Goal: Information Seeking & Learning: Learn about a topic

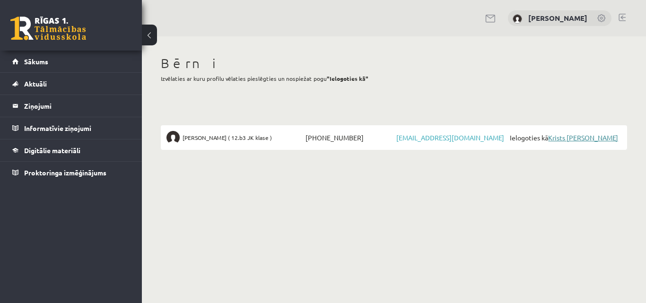
click at [565, 140] on link "Krists [PERSON_NAME]" at bounding box center [583, 137] width 70 height 9
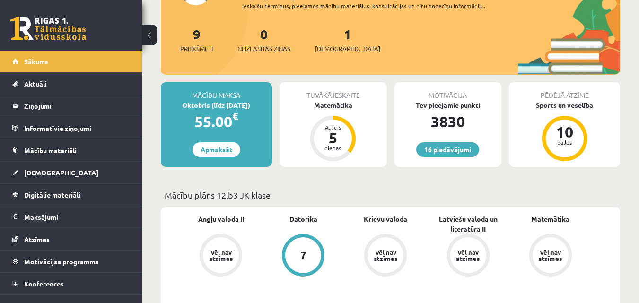
scroll to position [142, 0]
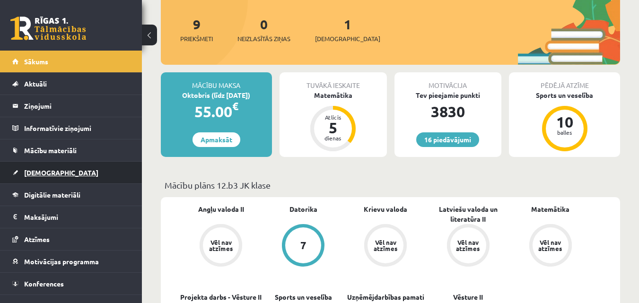
click at [43, 173] on span "[DEMOGRAPHIC_DATA]" at bounding box center [61, 172] width 74 height 9
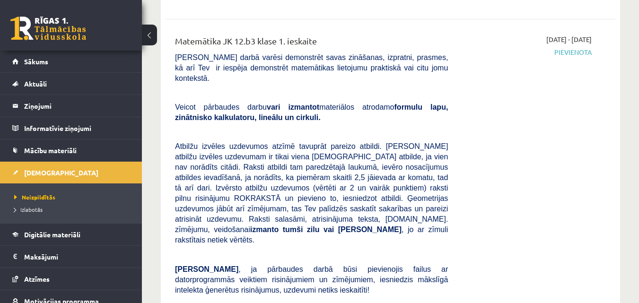
scroll to position [378, 0]
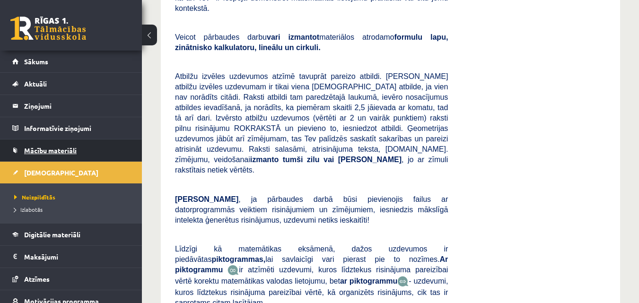
click at [34, 151] on span "Mācību materiāli" at bounding box center [50, 150] width 53 height 9
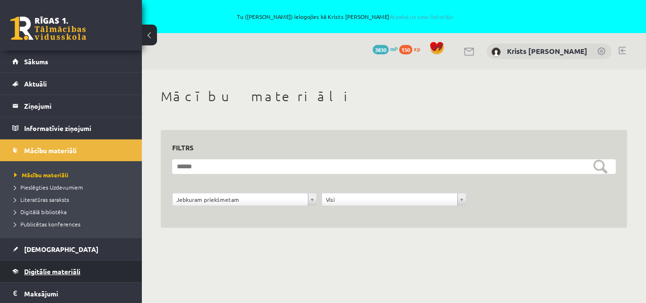
click at [37, 271] on span "Digitālie materiāli" at bounding box center [52, 271] width 56 height 9
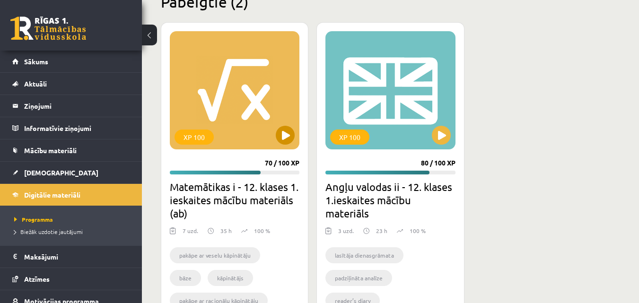
scroll to position [1230, 0]
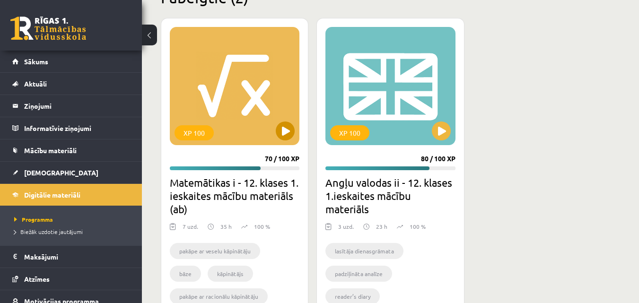
click at [237, 114] on div "XP 100" at bounding box center [235, 86] width 130 height 118
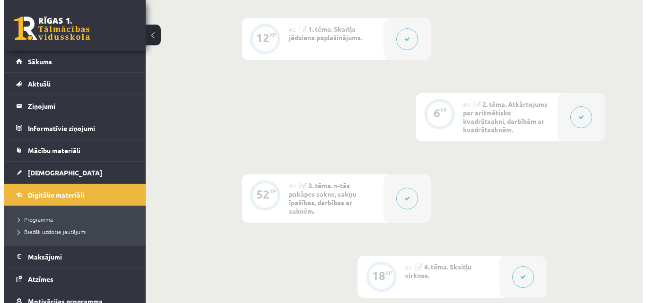
scroll to position [426, 0]
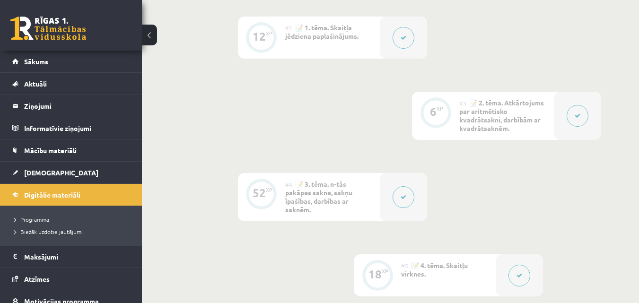
click at [405, 198] on icon at bounding box center [404, 197] width 6 height 6
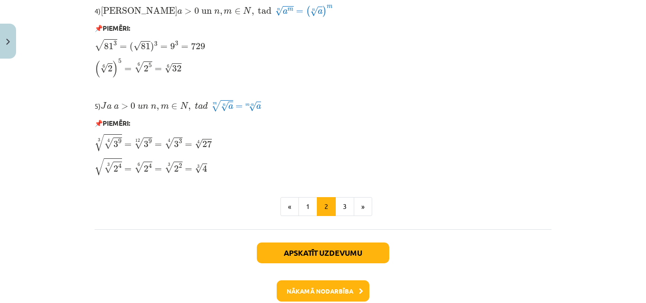
scroll to position [876, 0]
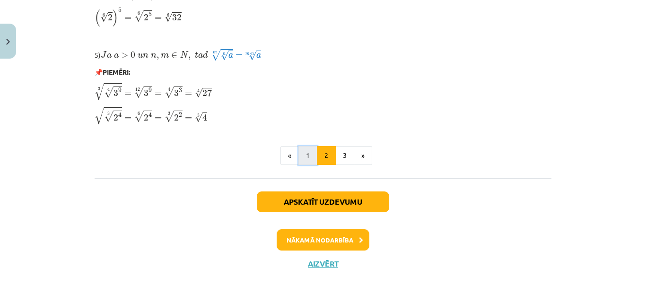
click at [304, 156] on button "1" at bounding box center [307, 155] width 19 height 19
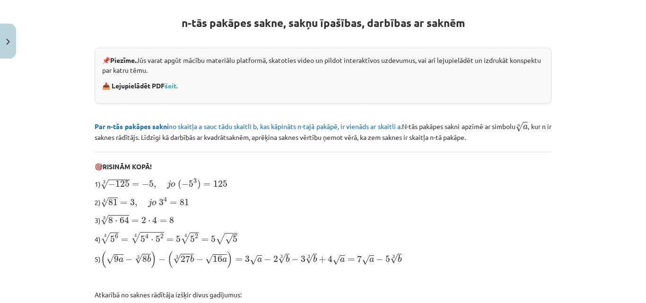
scroll to position [169, 0]
click at [171, 86] on link "šeit." at bounding box center [171, 86] width 13 height 9
click at [170, 84] on link "šeit." at bounding box center [171, 86] width 13 height 9
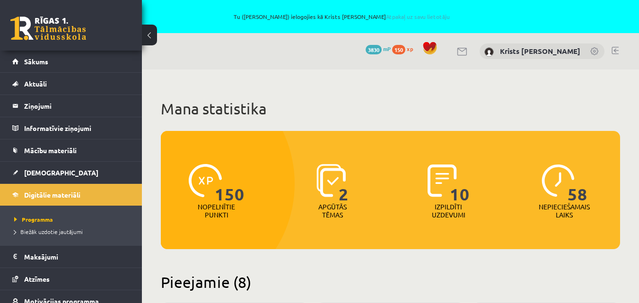
scroll to position [1229, 0]
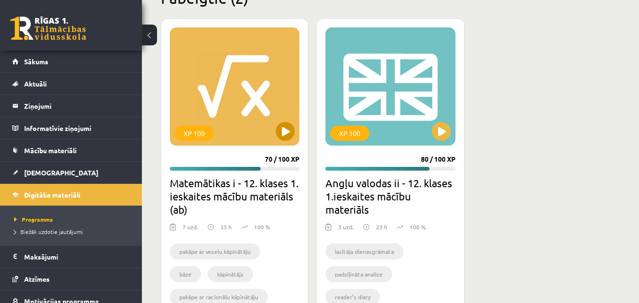
click at [223, 114] on div "XP 100" at bounding box center [235, 86] width 130 height 118
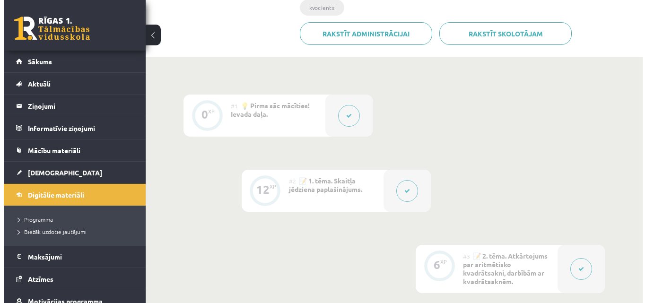
scroll to position [284, 0]
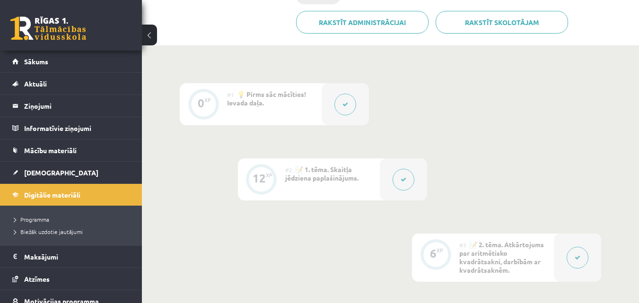
click at [342, 103] on button at bounding box center [345, 105] width 22 height 22
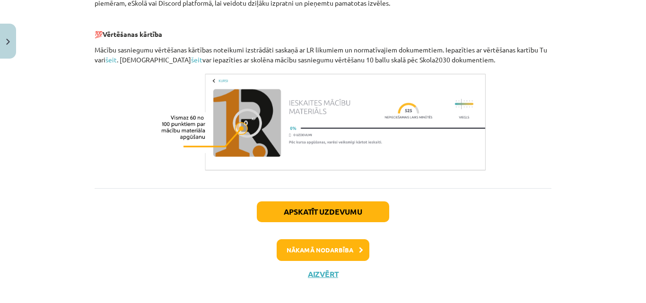
scroll to position [487, 0]
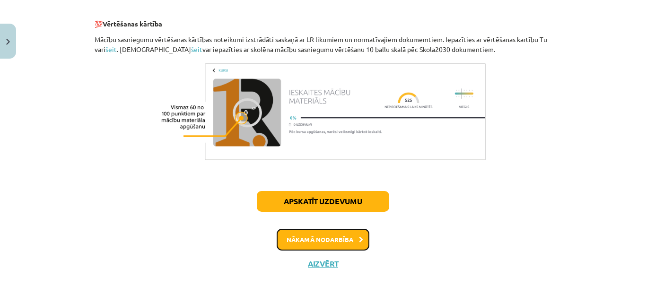
click at [328, 241] on button "Nākamā nodarbība" at bounding box center [323, 240] width 93 height 22
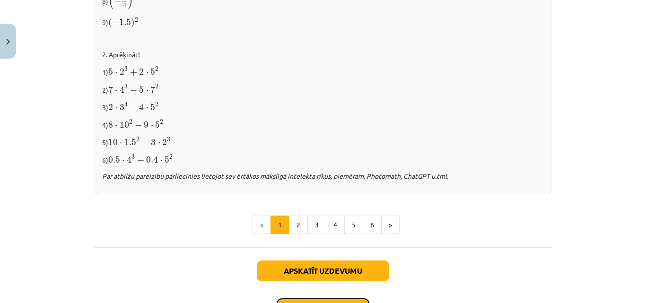
scroll to position [1071, 0]
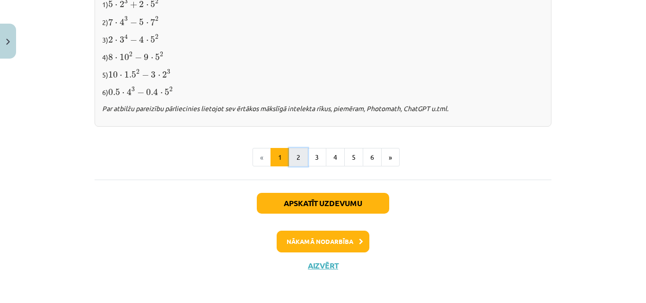
click at [299, 152] on button "2" at bounding box center [298, 157] width 19 height 19
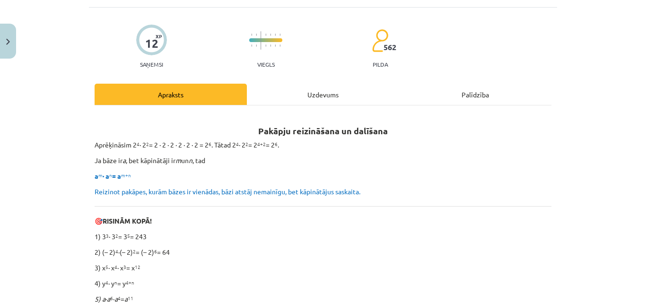
scroll to position [0, 0]
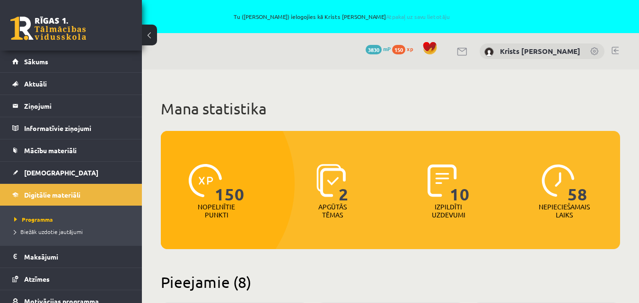
scroll to position [1229, 0]
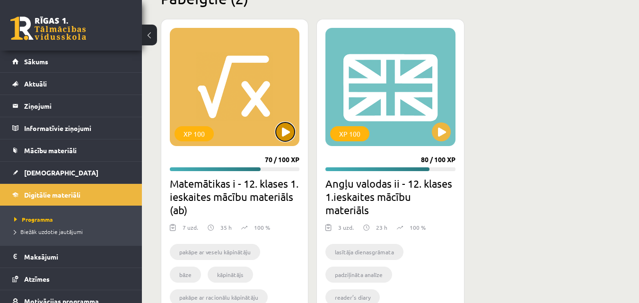
click at [286, 131] on button at bounding box center [285, 132] width 19 height 19
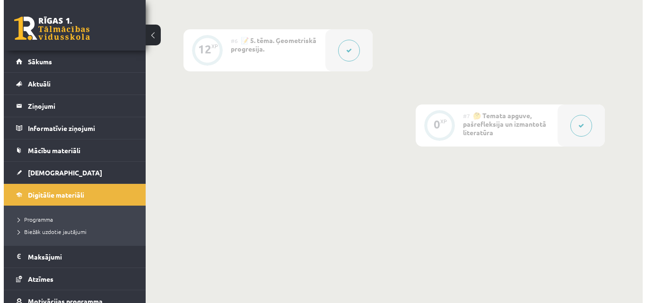
scroll to position [735, 0]
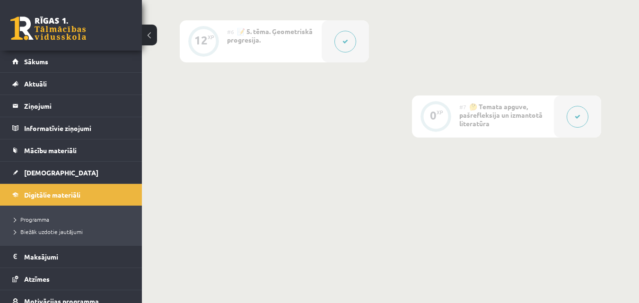
click at [576, 118] on icon at bounding box center [578, 117] width 6 height 6
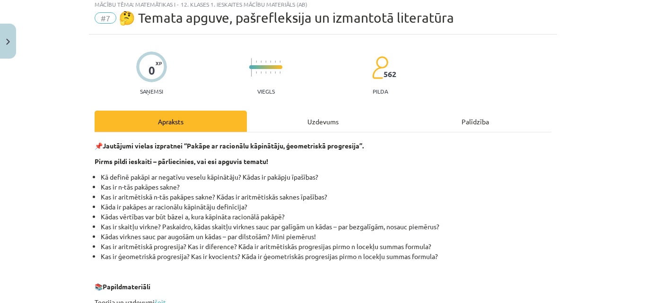
scroll to position [0, 0]
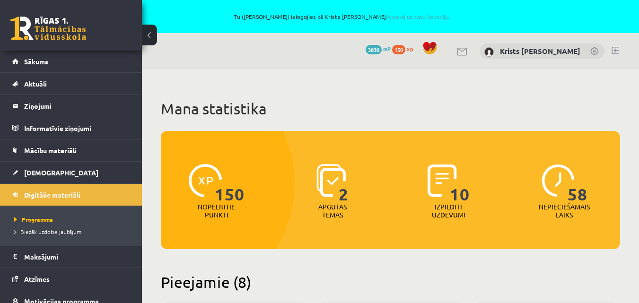
scroll to position [1228, 0]
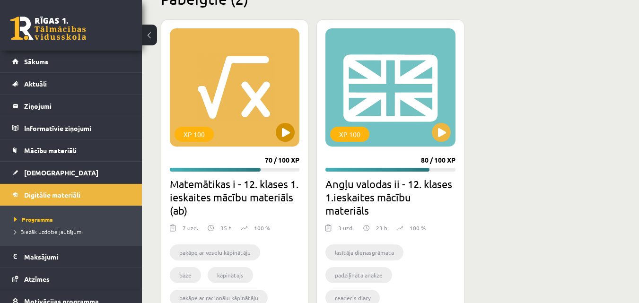
click at [214, 104] on div "XP 100" at bounding box center [235, 87] width 130 height 118
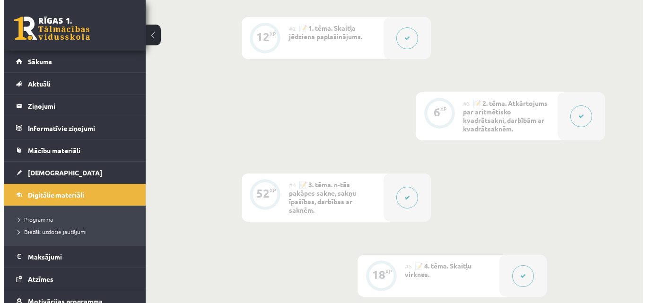
scroll to position [426, 0]
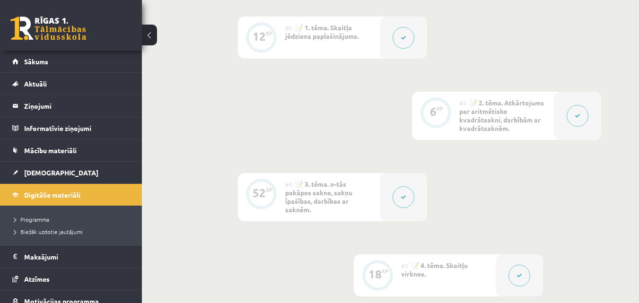
click at [404, 195] on icon at bounding box center [404, 197] width 6 height 6
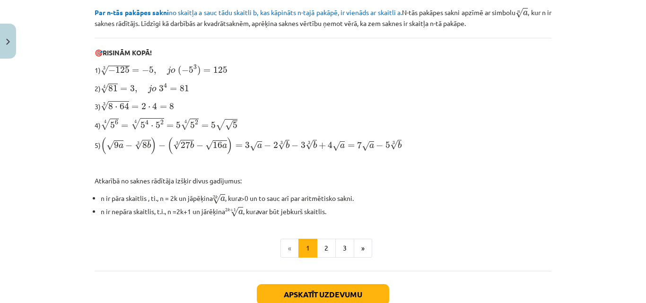
scroll to position [375, 0]
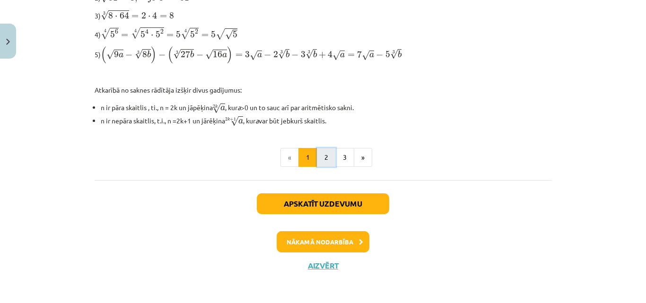
click at [326, 161] on button "2" at bounding box center [326, 157] width 19 height 19
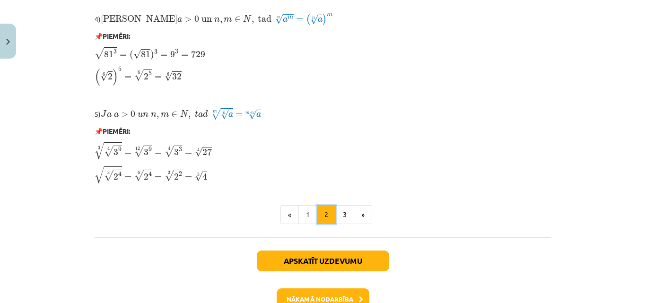
scroll to position [876, 0]
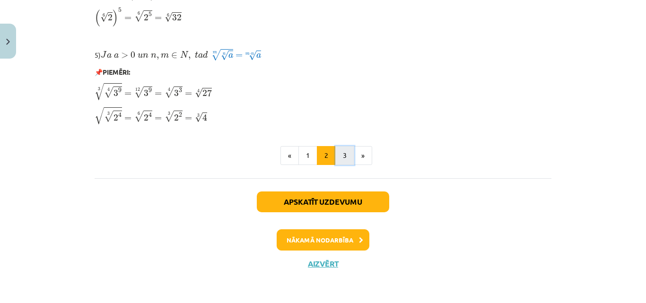
click at [341, 154] on button "3" at bounding box center [344, 155] width 19 height 19
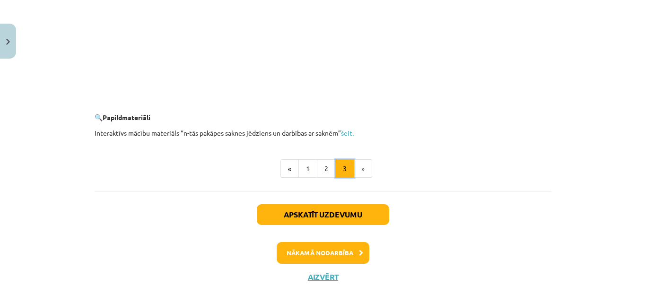
scroll to position [1790, 0]
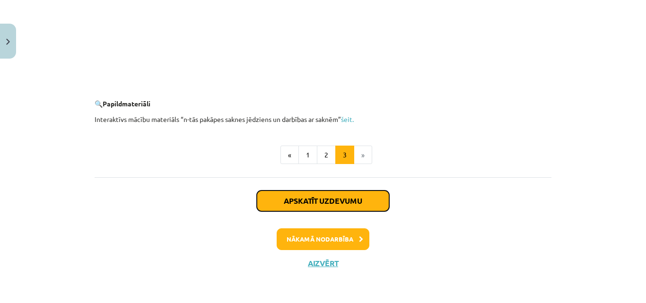
click at [357, 201] on button "Apskatīt uzdevumu" at bounding box center [323, 201] width 132 height 21
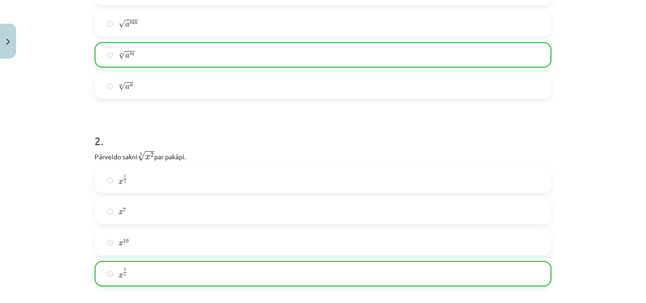
scroll to position [24, 0]
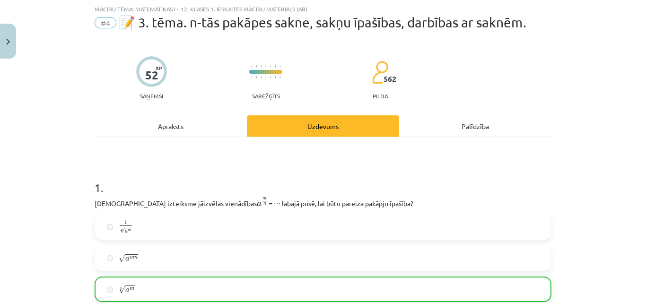
click at [472, 123] on div "Palīdzība" at bounding box center [475, 125] width 152 height 21
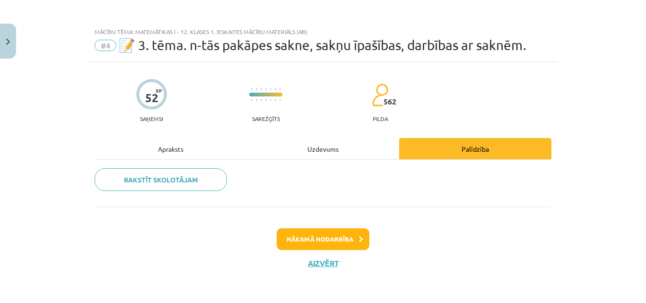
scroll to position [0, 0]
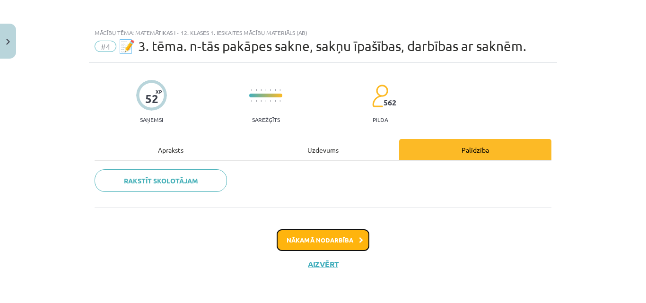
click at [316, 240] on button "Nākamā nodarbība" at bounding box center [323, 240] width 93 height 22
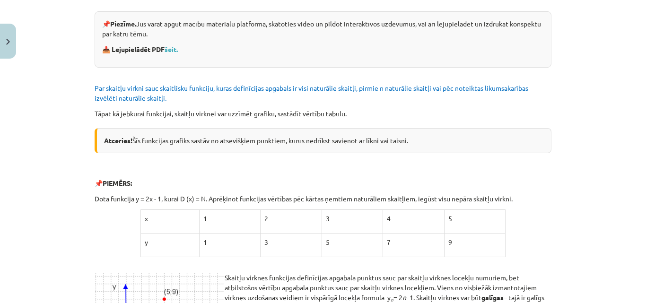
scroll to position [201, 0]
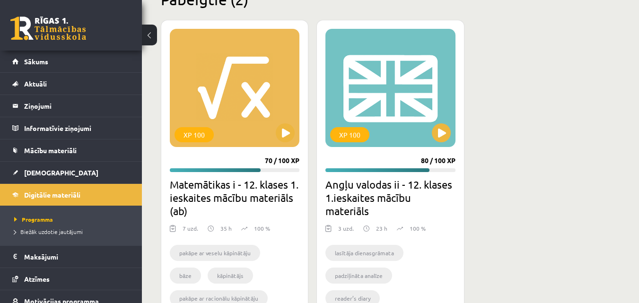
scroll to position [1228, 0]
click at [223, 105] on div "XP 100" at bounding box center [235, 88] width 130 height 118
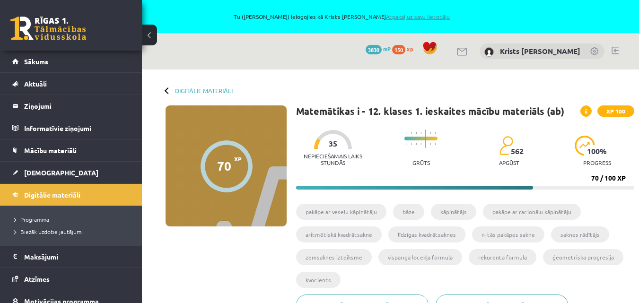
click at [422, 16] on link "Atpakaļ uz savu lietotāju" at bounding box center [418, 17] width 64 height 8
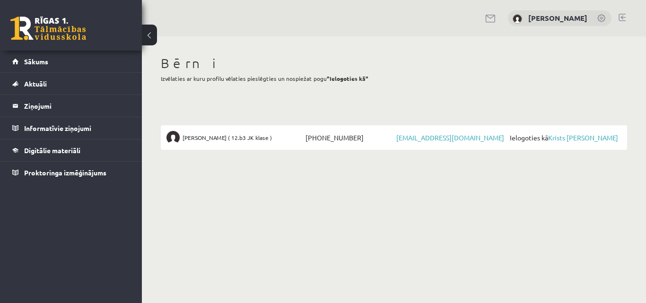
click at [623, 18] on link at bounding box center [622, 18] width 7 height 8
